Goal: Task Accomplishment & Management: Manage account settings

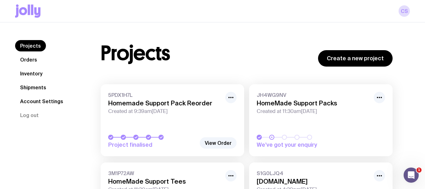
click at [25, 60] on link "Orders" at bounding box center [28, 59] width 27 height 11
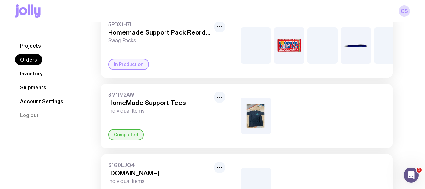
scroll to position [58, 0]
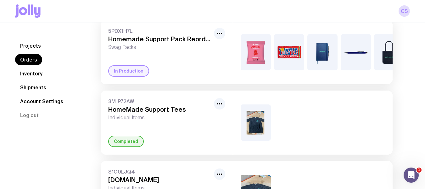
click at [33, 49] on link "Projects" at bounding box center [30, 45] width 31 height 11
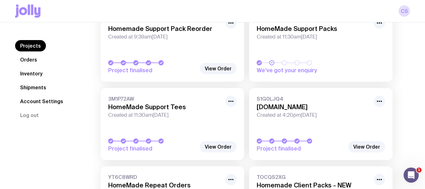
scroll to position [63, 0]
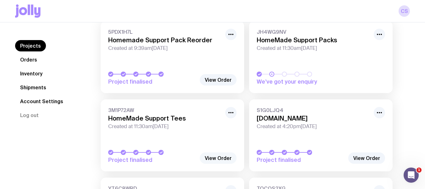
click at [222, 155] on link "View Order" at bounding box center [218, 157] width 37 height 11
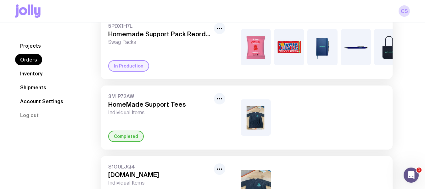
scroll to position [63, 0]
click at [33, 74] on link "Inventory" at bounding box center [31, 73] width 32 height 11
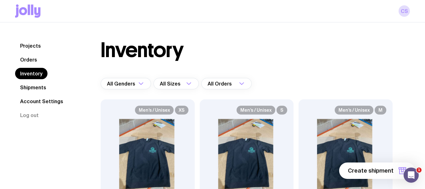
click at [41, 86] on link "Shipments" at bounding box center [33, 87] width 36 height 11
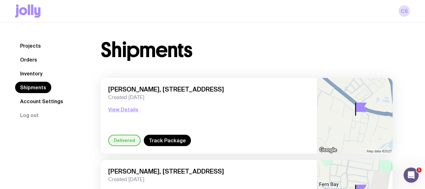
click at [21, 48] on link "Projects" at bounding box center [30, 45] width 31 height 11
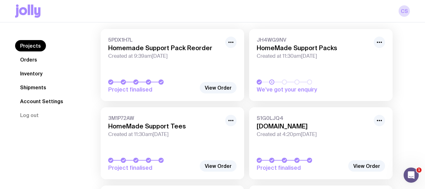
scroll to position [63, 0]
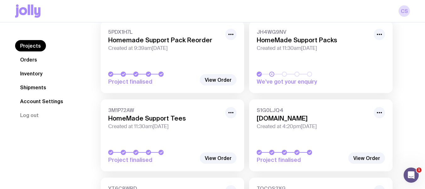
click at [304, 63] on link "JH4WG9NV HomeMade Support Packs Created at 11:30am, Tue 26th Aug 2025 We’ve got…" at bounding box center [321, 57] width 144 height 72
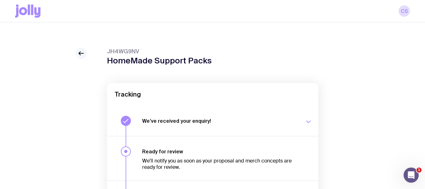
click at [83, 56] on icon at bounding box center [81, 53] width 8 height 8
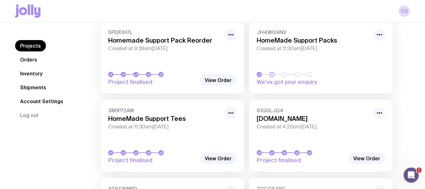
scroll to position [63, 0]
click at [33, 70] on link "Inventory" at bounding box center [31, 73] width 32 height 11
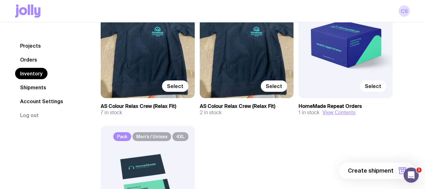
scroll to position [535, 0]
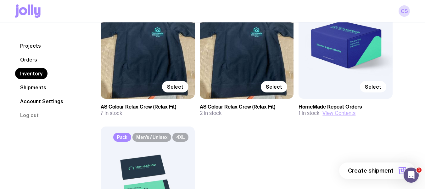
click at [341, 116] on button "View Contents" at bounding box center [339, 113] width 33 height 6
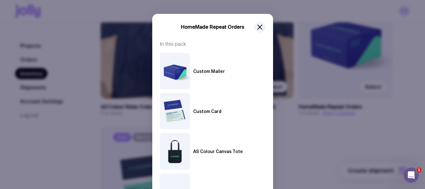
scroll to position [0, 0]
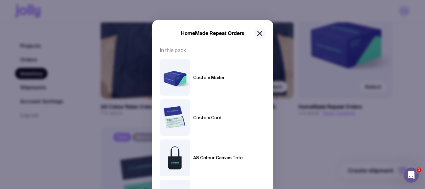
click at [259, 36] on icon "button" at bounding box center [260, 34] width 8 height 8
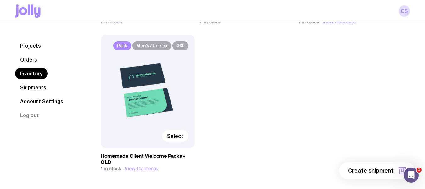
scroll to position [630, 0]
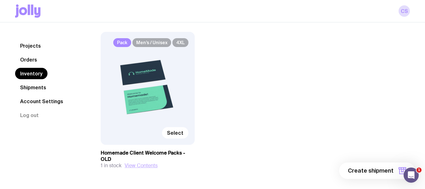
click at [149, 166] on button "View Contents" at bounding box center [141, 165] width 33 height 6
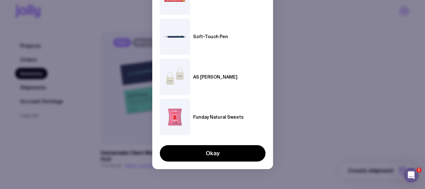
scroll to position [202, 0]
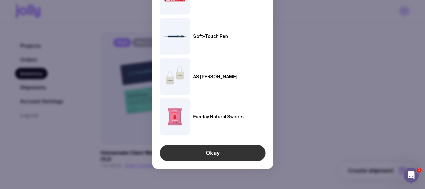
click at [220, 155] on button "Okay" at bounding box center [213, 153] width 106 height 16
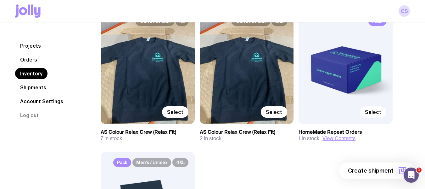
scroll to position [504, 0]
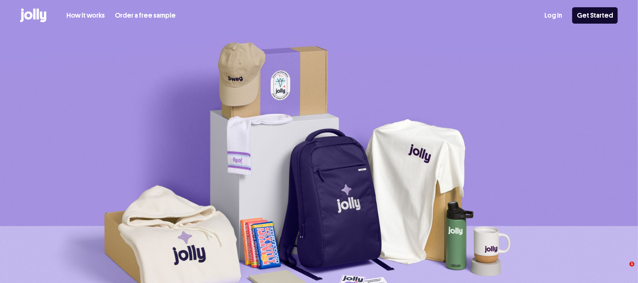
click at [551, 16] on link "Log In" at bounding box center [553, 15] width 18 height 10
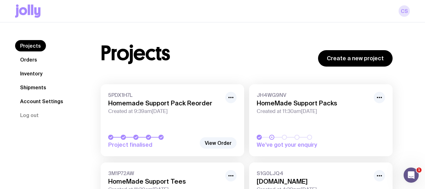
click at [403, 11] on link "CS" at bounding box center [404, 10] width 11 height 11
click at [403, 12] on link "CS" at bounding box center [404, 10] width 11 height 11
click at [406, 13] on link "CS" at bounding box center [404, 10] width 11 height 11
click at [19, 7] on icon at bounding box center [28, 10] width 26 height 13
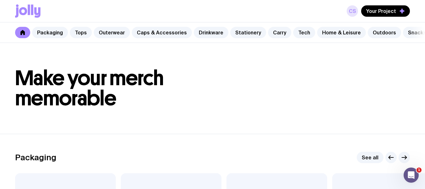
click at [352, 13] on link "CS" at bounding box center [352, 10] width 11 height 11
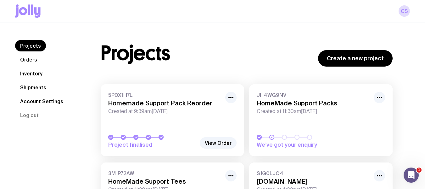
click at [397, 8] on div "CS" at bounding box center [212, 11] width 395 height 22
click at [403, 9] on link "CS" at bounding box center [404, 10] width 11 height 11
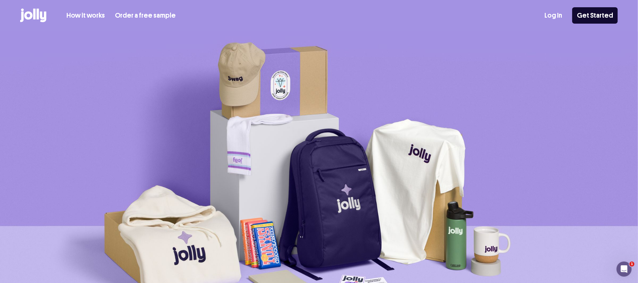
click at [551, 9] on div "Log In Get Started" at bounding box center [580, 15] width 73 height 16
click at [553, 14] on link "Log In" at bounding box center [553, 15] width 18 height 10
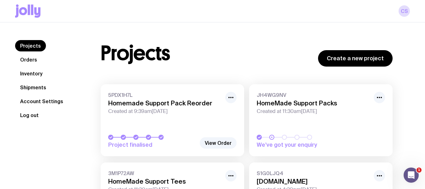
click at [27, 114] on button "Log out" at bounding box center [29, 114] width 29 height 11
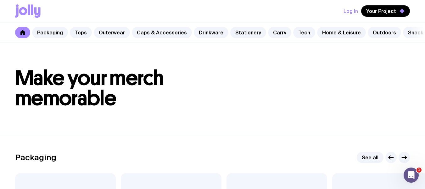
click at [357, 9] on button "Log In" at bounding box center [351, 10] width 14 height 11
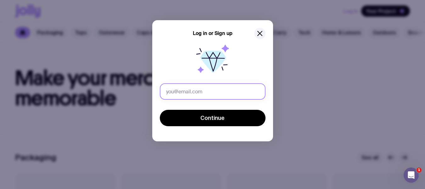
click at [228, 96] on input "text" at bounding box center [213, 91] width 106 height 16
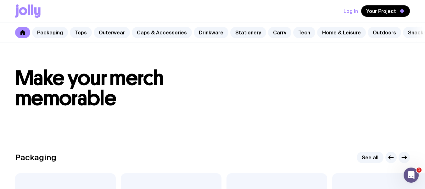
click at [354, 8] on button "Log In" at bounding box center [351, 10] width 14 height 11
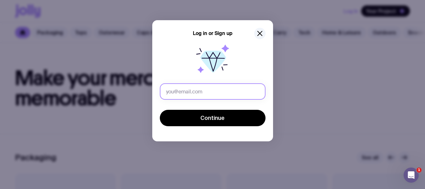
click at [214, 90] on input "text" at bounding box center [213, 91] width 106 height 16
type input "a"
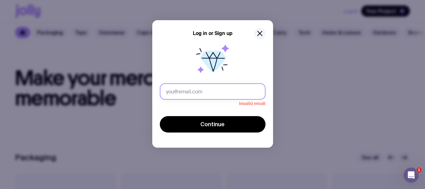
click at [225, 98] on input "text" at bounding box center [213, 91] width 106 height 16
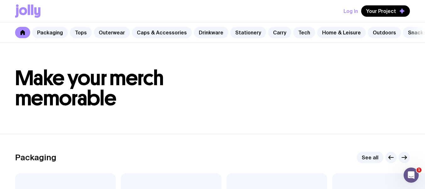
click at [350, 8] on button "Log In" at bounding box center [351, 10] width 14 height 11
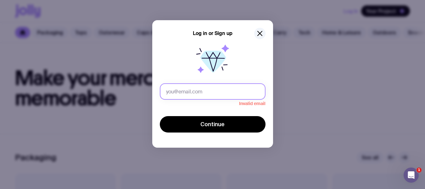
click at [163, 95] on input "text" at bounding box center [213, 91] width 106 height 16
paste input "[EMAIL_ADDRESS][DOMAIN_NAME]"
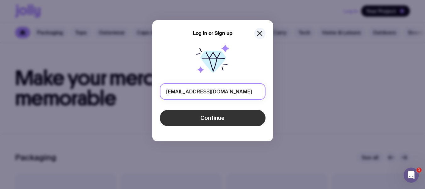
type input "[EMAIL_ADDRESS][DOMAIN_NAME]"
click at [192, 114] on button "Continue" at bounding box center [213, 118] width 106 height 16
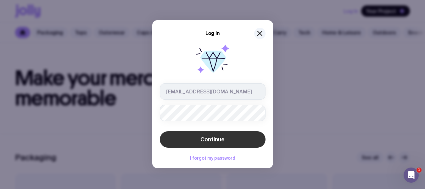
click at [261, 134] on button "Continue" at bounding box center [213, 139] width 106 height 16
